Goal: Information Seeking & Learning: Learn about a topic

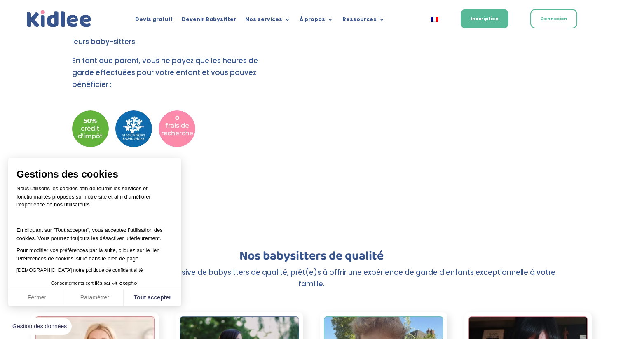
scroll to position [924, 0]
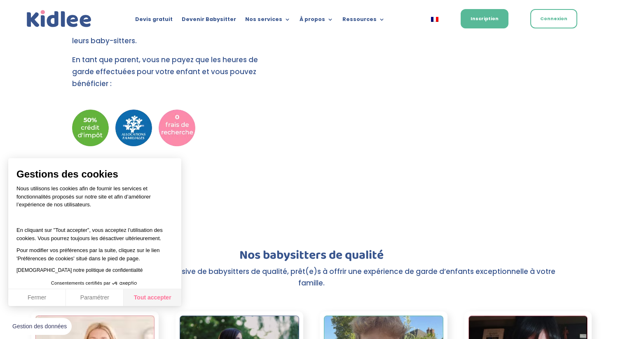
click at [161, 299] on button "Tout accepter" at bounding box center [153, 297] width 58 height 17
checkbox input "true"
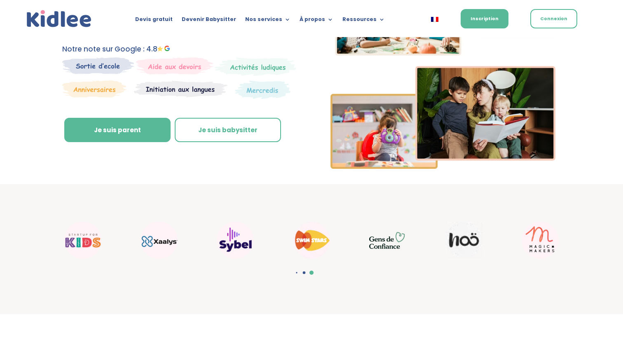
scroll to position [0, 0]
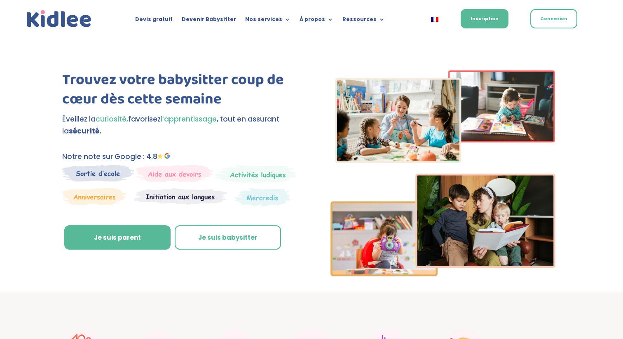
click at [288, 272] on div "Trouvez votre babysitter coup de cœur dès cette semaine Éveillez la curiosité, …" at bounding box center [311, 175] width 499 height 232
click at [285, 147] on div "Trouvez votre babysitter coup de cœur dès cette semaine Éveillez la curiosité, …" at bounding box center [180, 166] width 236 height 193
click at [311, 284] on div "Trouvez votre babysitter coup de cœur dès cette semaine Éveillez la curiosité, …" at bounding box center [311, 175] width 499 height 232
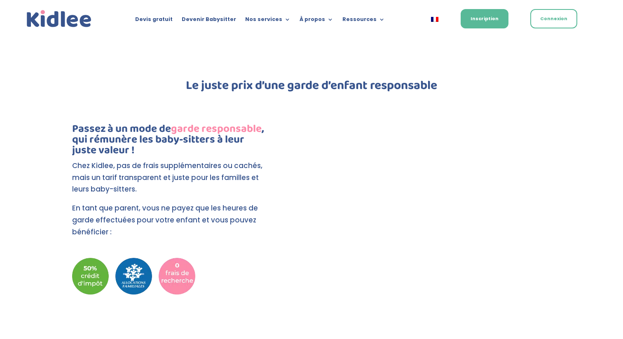
scroll to position [779, 0]
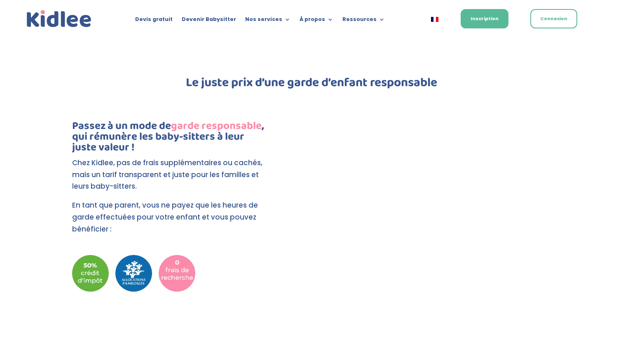
click at [285, 111] on div "Passez à un mode de garde responsable , qui rémunère les baby-sitters à leur ju…" at bounding box center [180, 199] width 236 height 187
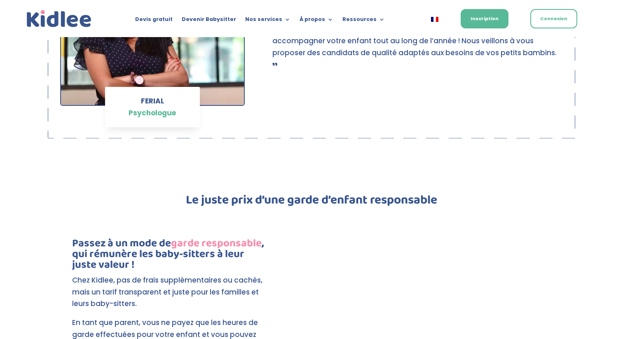
scroll to position [531, 0]
